Goal: Information Seeking & Learning: Learn about a topic

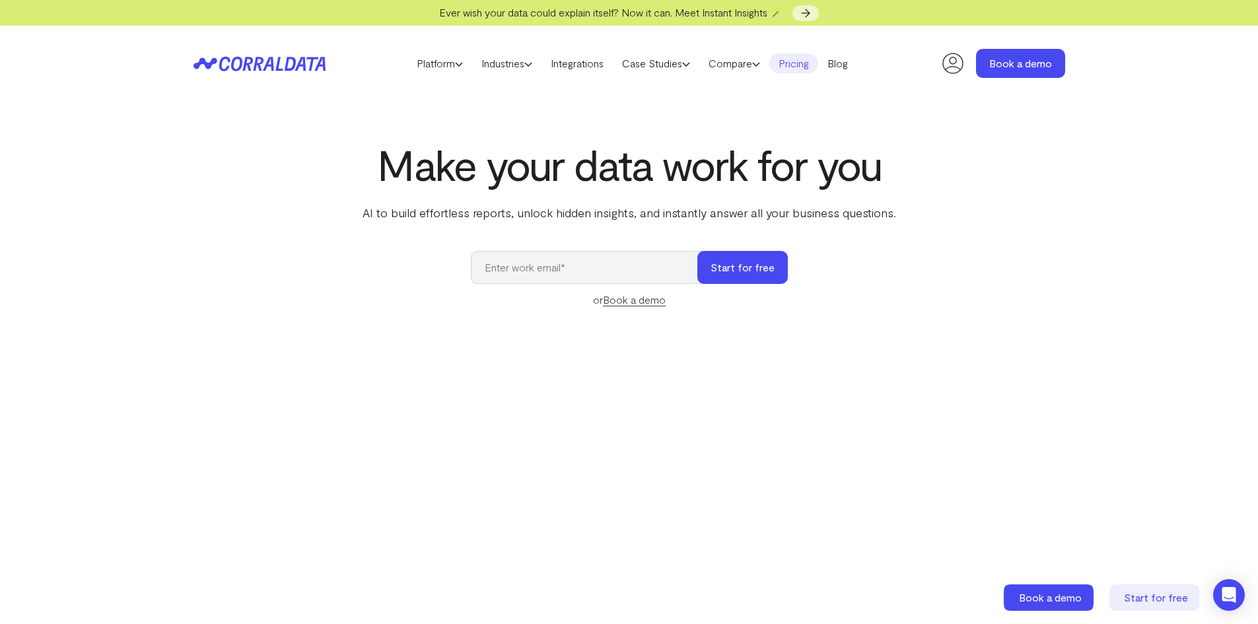
click at [795, 65] on link "Pricing" at bounding box center [793, 63] width 49 height 20
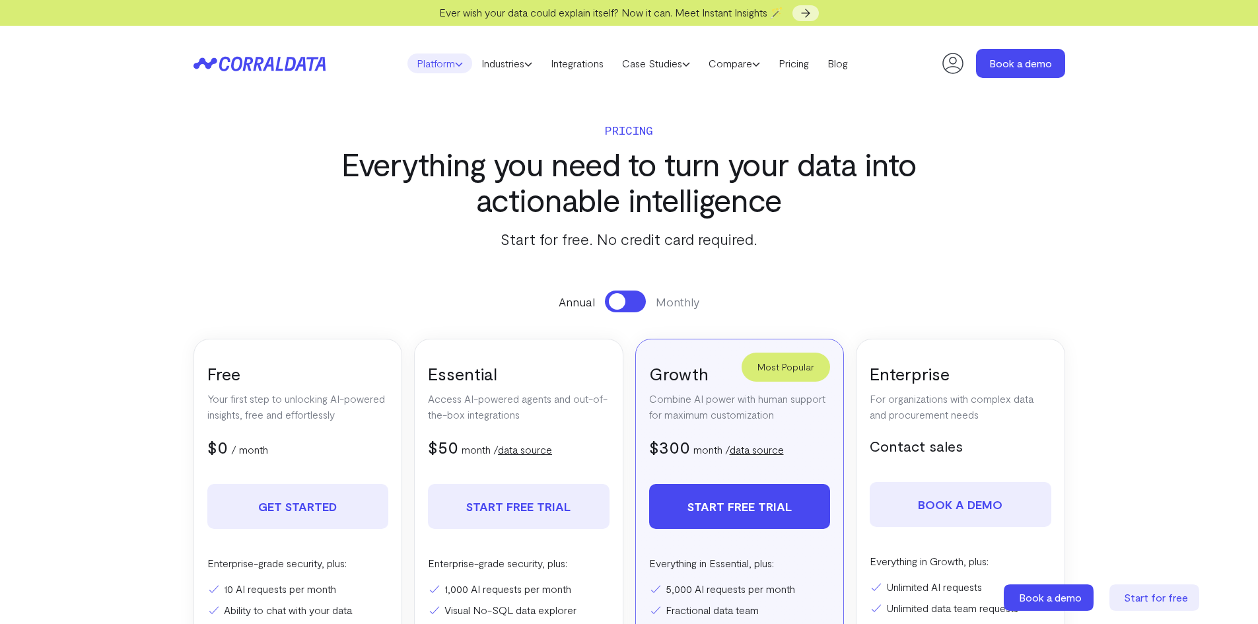
click at [437, 59] on link "Platform" at bounding box center [439, 63] width 65 height 20
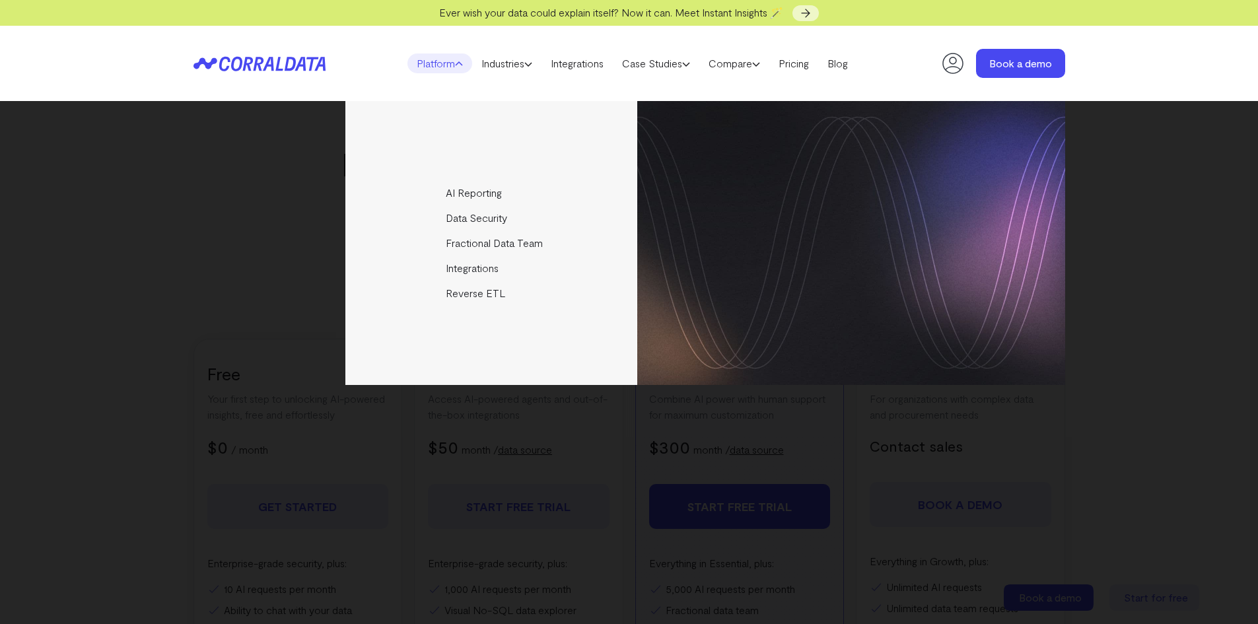
click at [48, 51] on div "Platform AI Reporting Use AI to effortlessly answer any business questions from…" at bounding box center [629, 63] width 1258 height 75
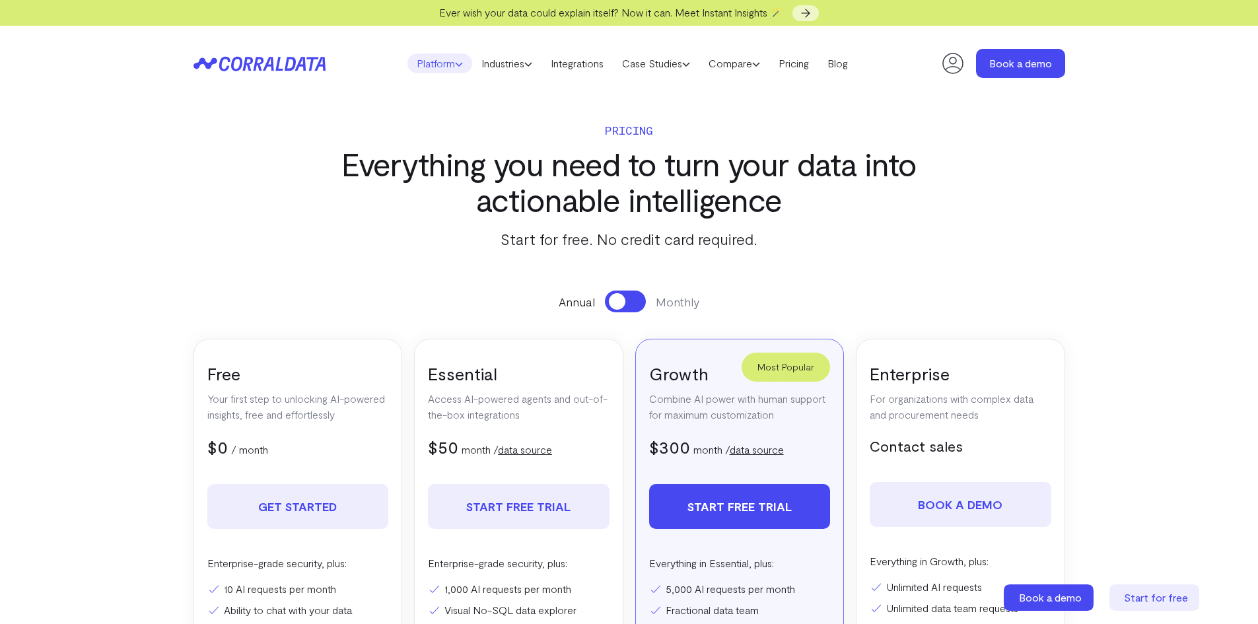
click at [425, 65] on link "Platform" at bounding box center [439, 63] width 65 height 20
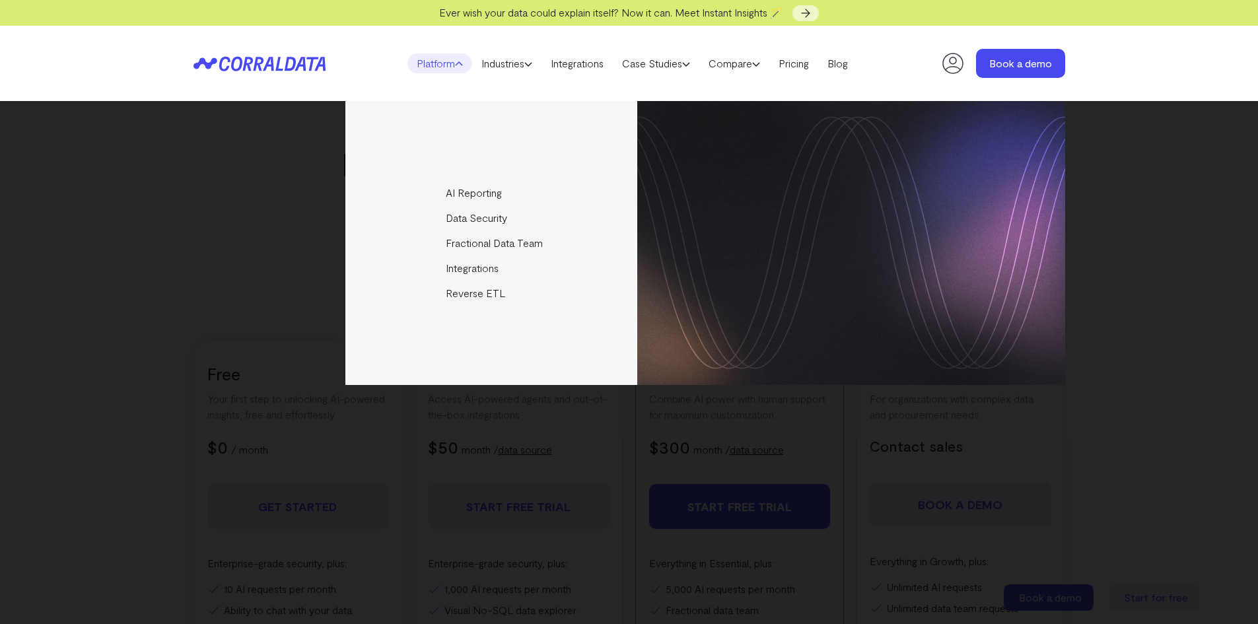
click at [102, 23] on div "Ever wish your data could explain itself? Now it can. Meet Instant Insights 🪄" at bounding box center [629, 13] width 1258 height 26
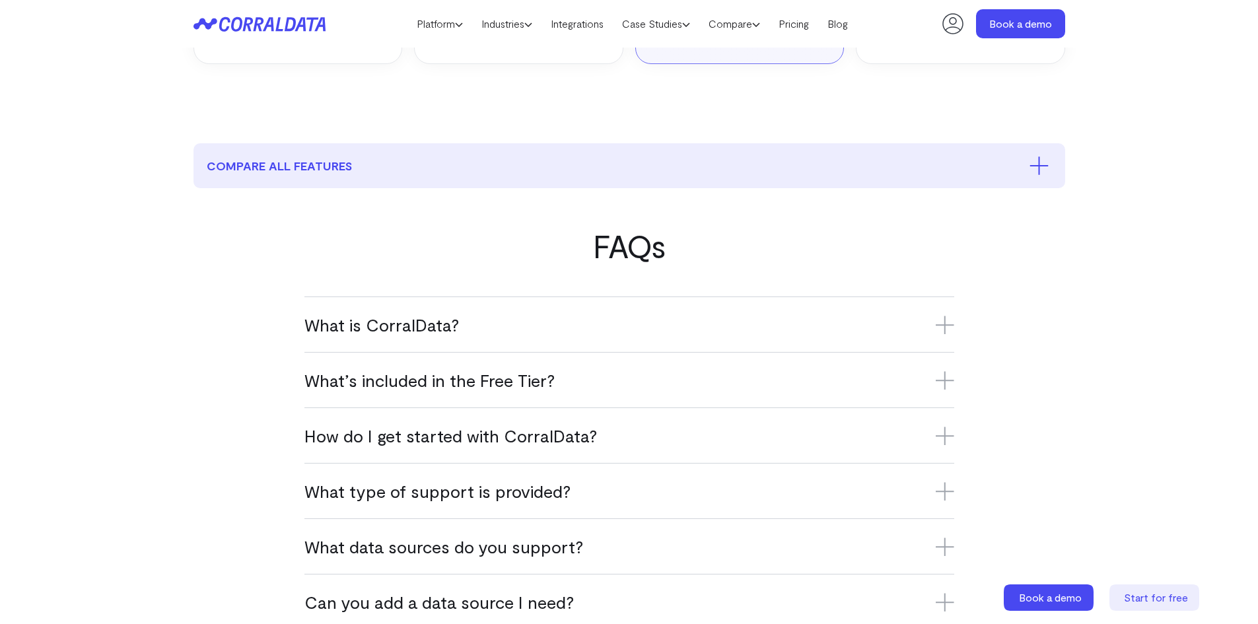
scroll to position [699, 0]
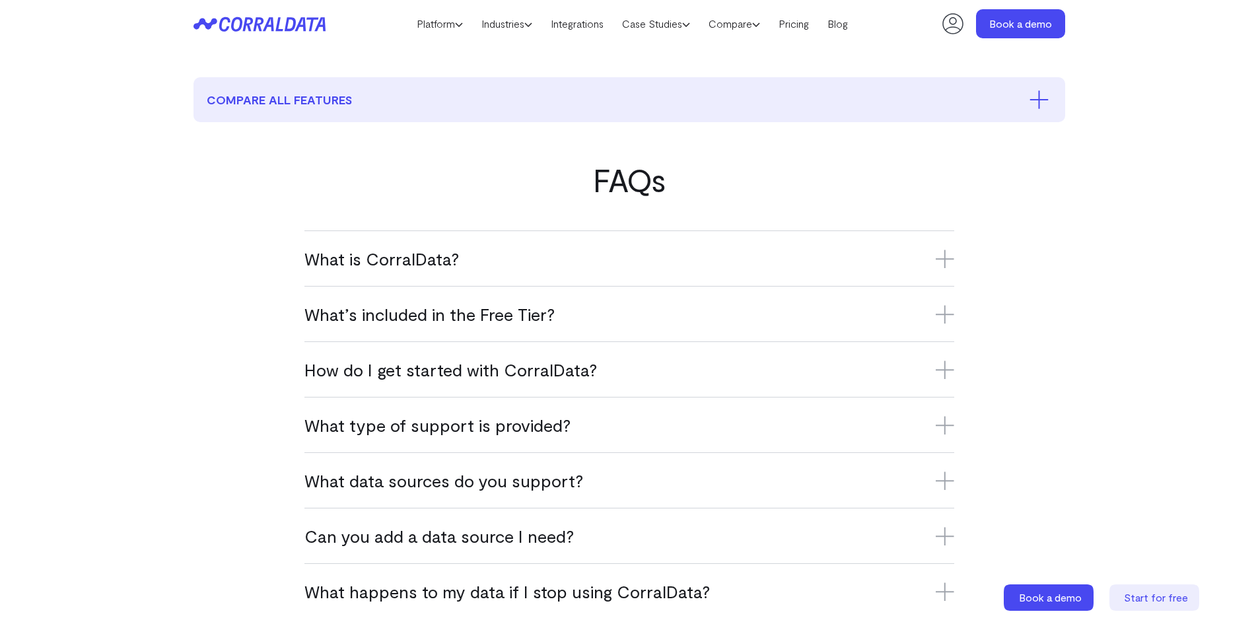
click at [452, 259] on h3 "What is CorralData?" at bounding box center [629, 259] width 650 height 22
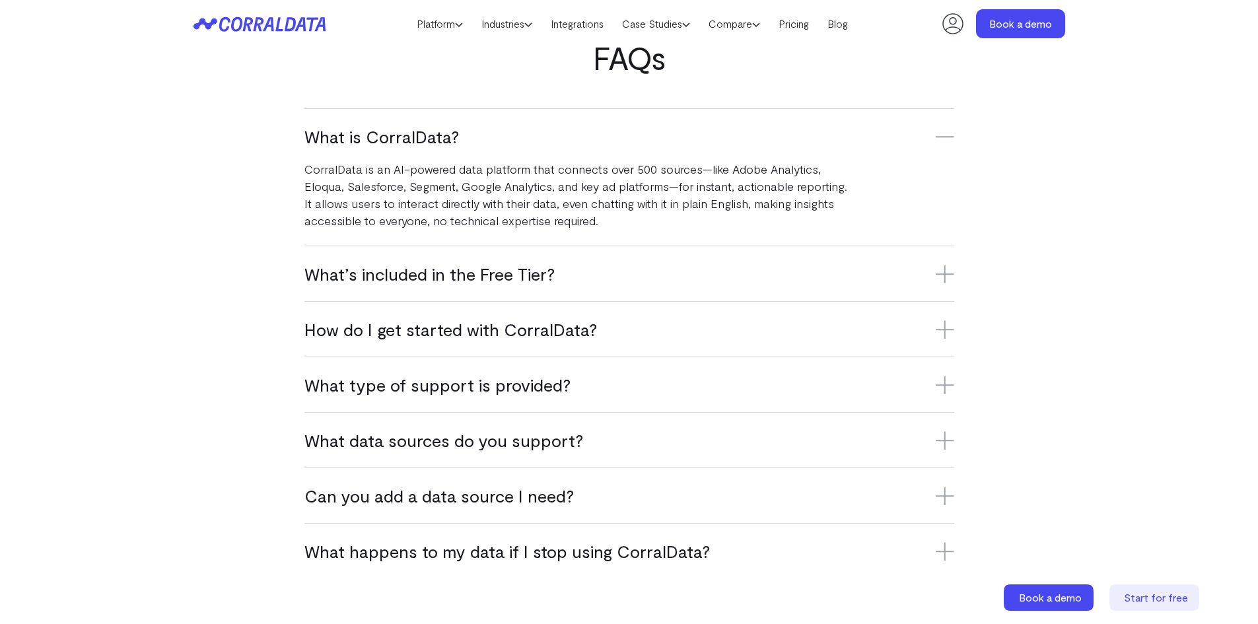
scroll to position [831, 0]
